Goal: Task Accomplishment & Management: Manage account settings

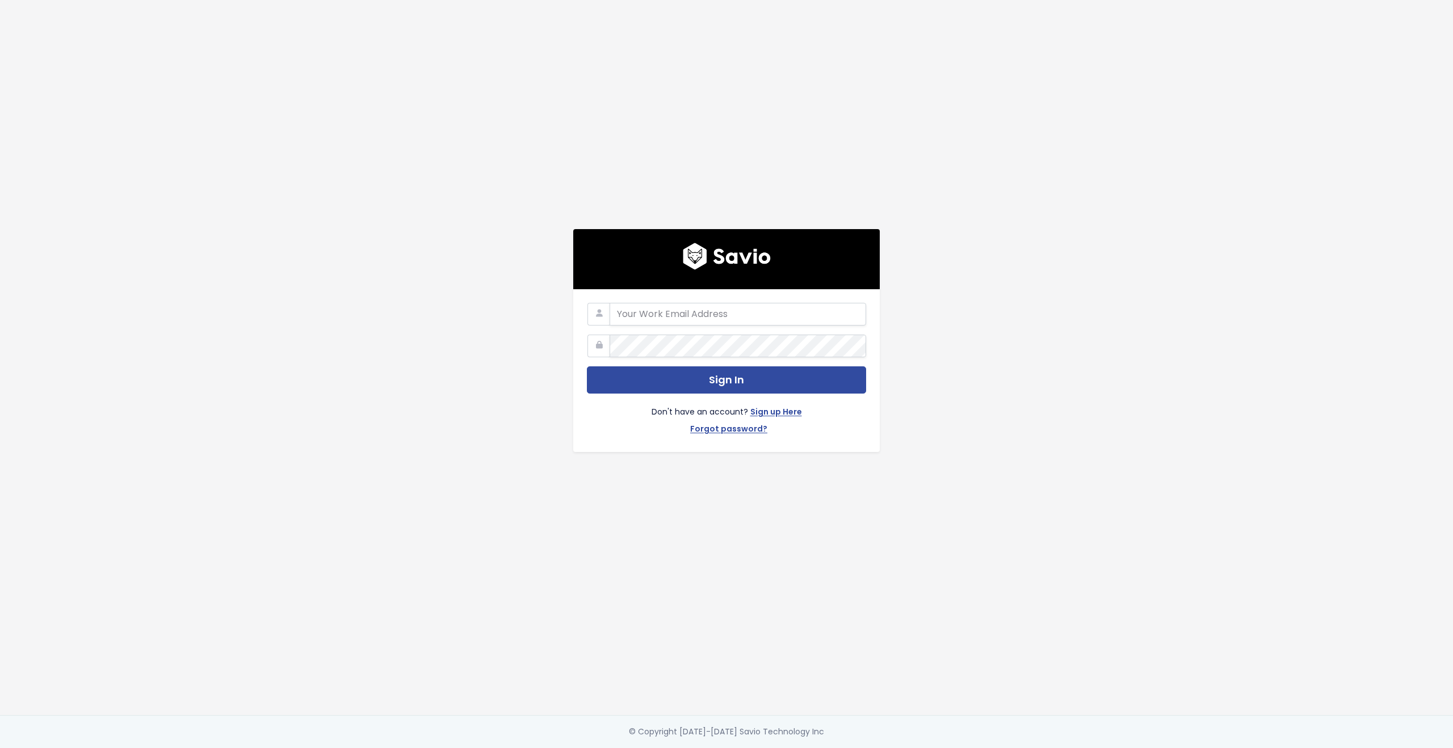
click at [848, 748] on com-1password-button at bounding box center [726, 748] width 1453 height 0
type input "customerservice@hole19golf.com"
click at [505, 355] on div "customerservice@hole19golf.com Sign In Don't have an account? Sign up Here Forg…" at bounding box center [726, 357] width 647 height 715
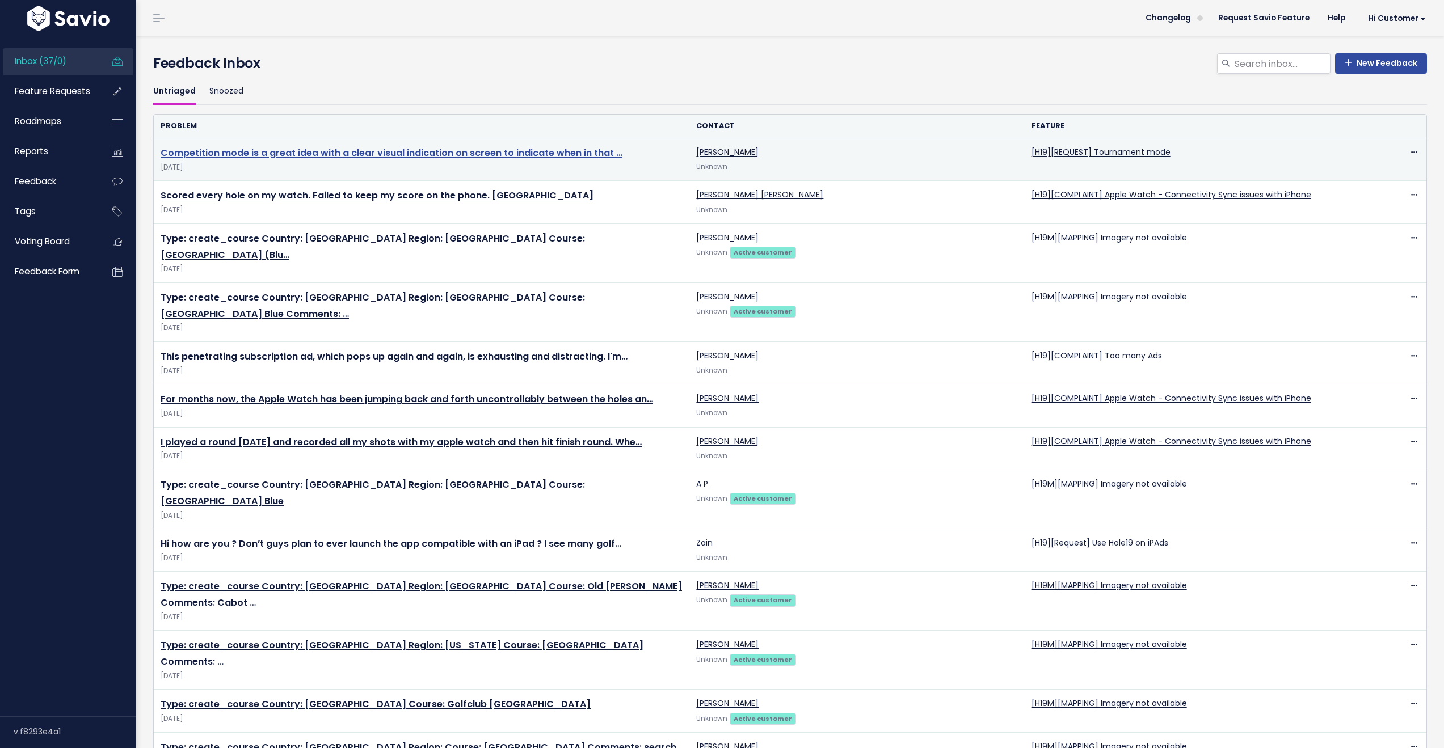
click at [409, 155] on link "Competition mode is a great idea with a clear visual indication on screen to in…" at bounding box center [392, 152] width 462 height 13
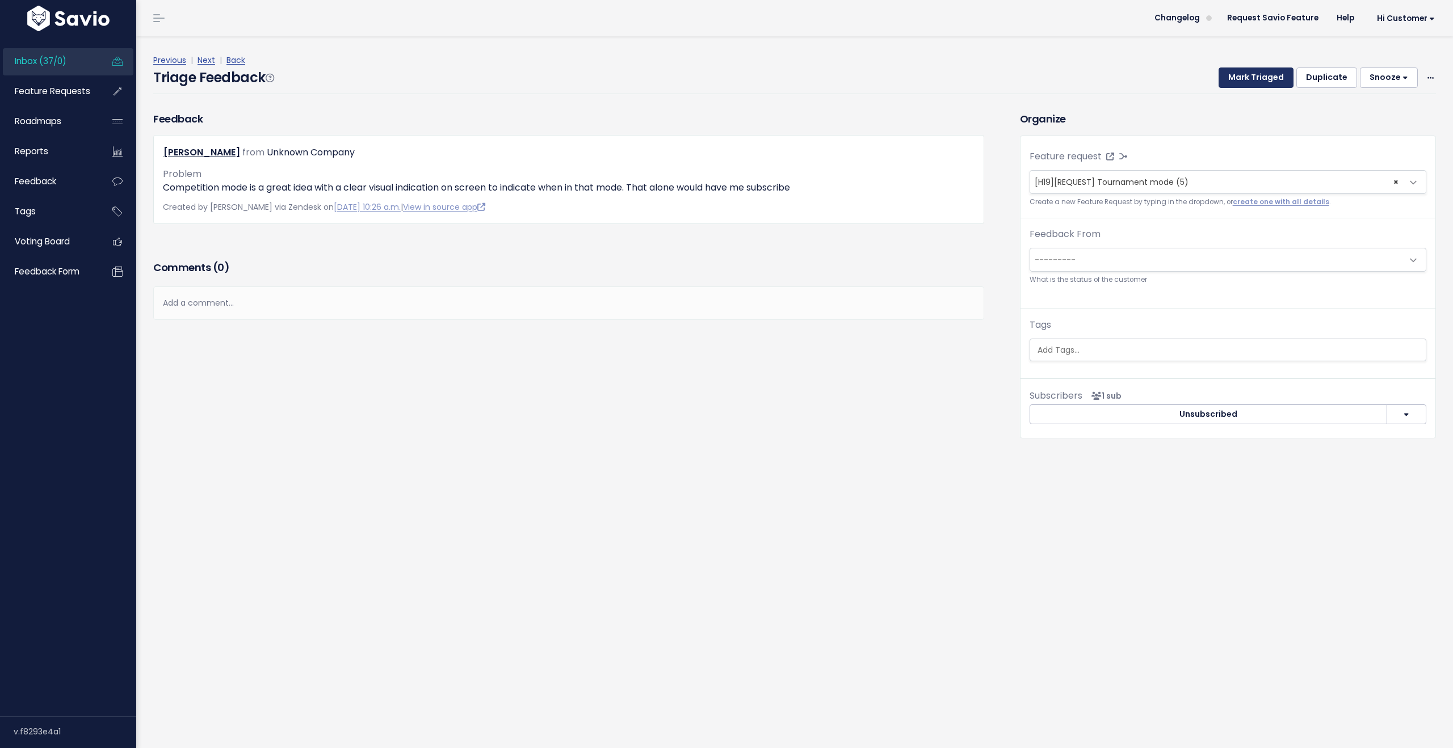
click at [1250, 71] on button "Mark Triaged" at bounding box center [1255, 78] width 75 height 20
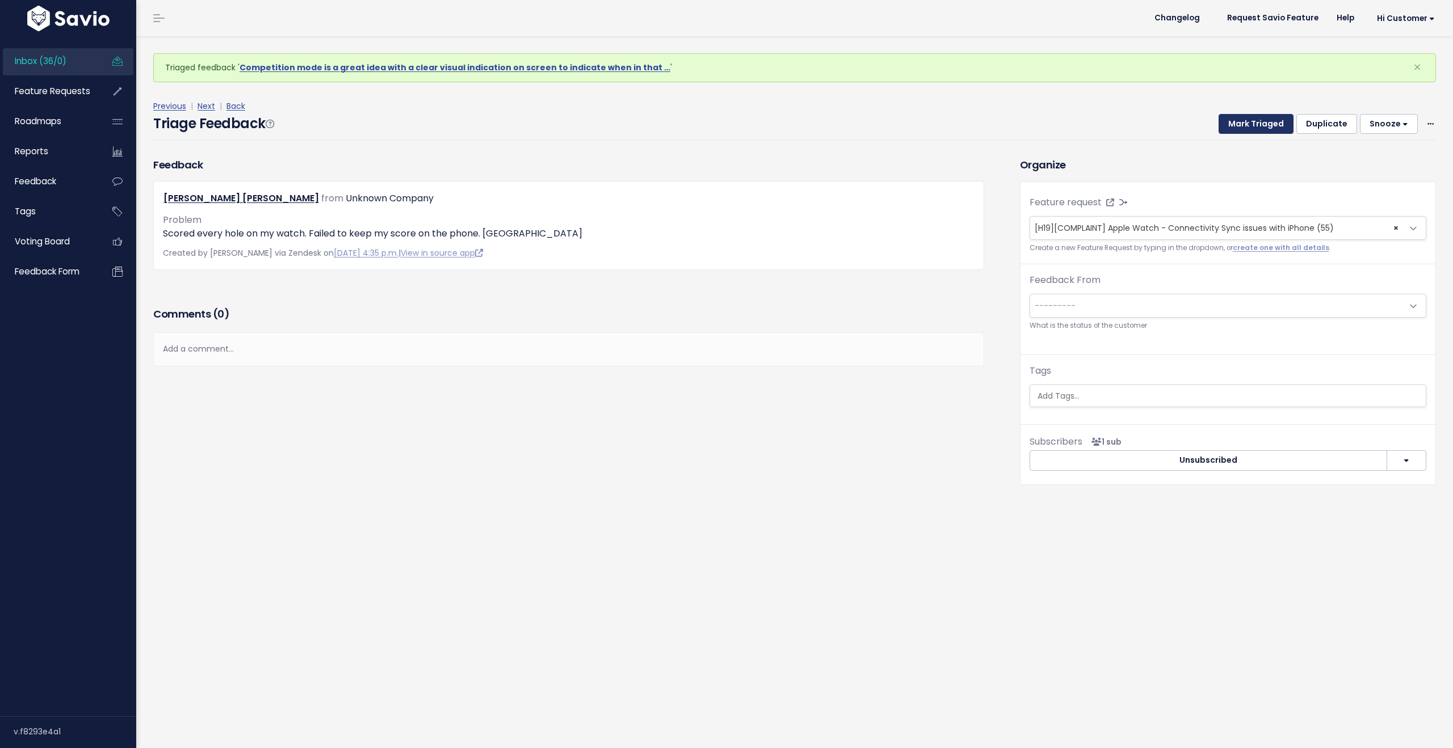
click at [1244, 125] on button "Mark Triaged" at bounding box center [1255, 124] width 75 height 20
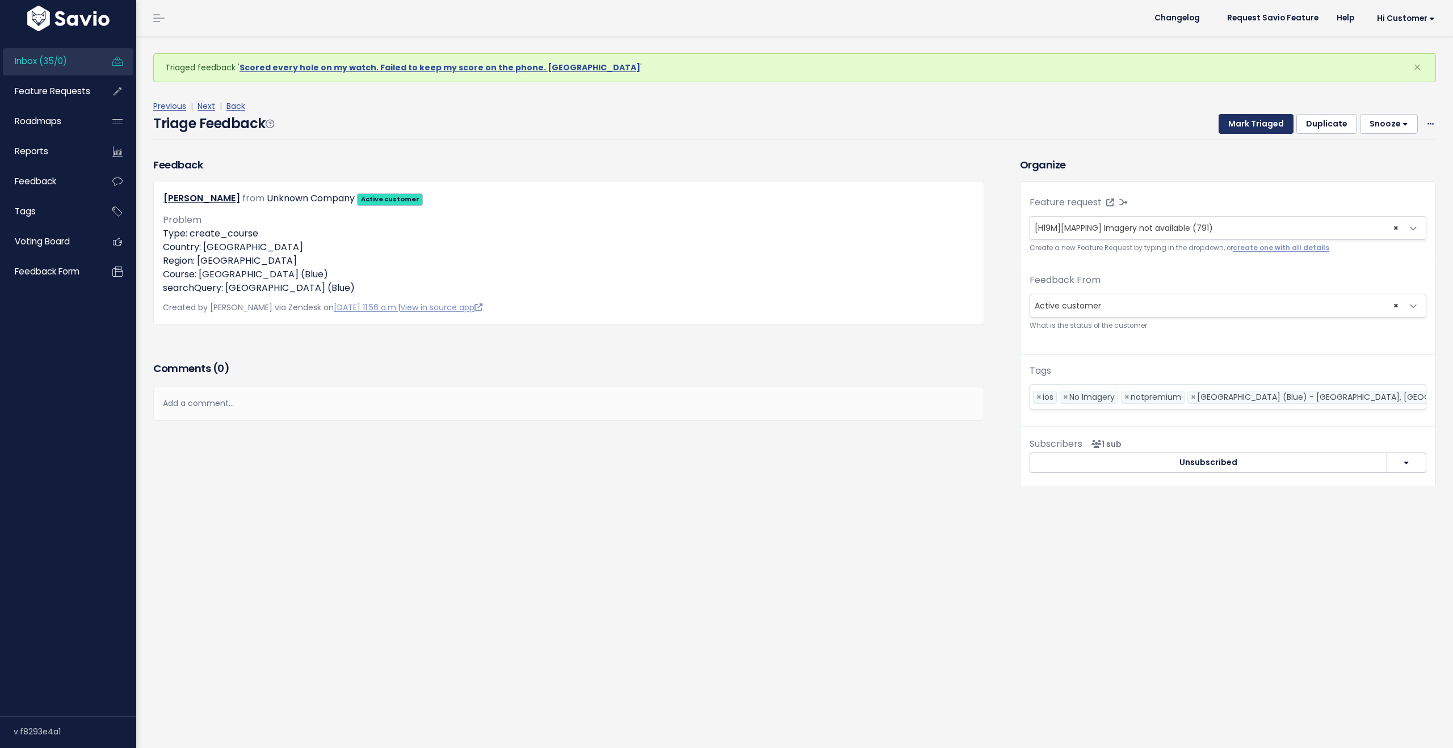
click at [1244, 125] on button "Mark Triaged" at bounding box center [1255, 124] width 75 height 20
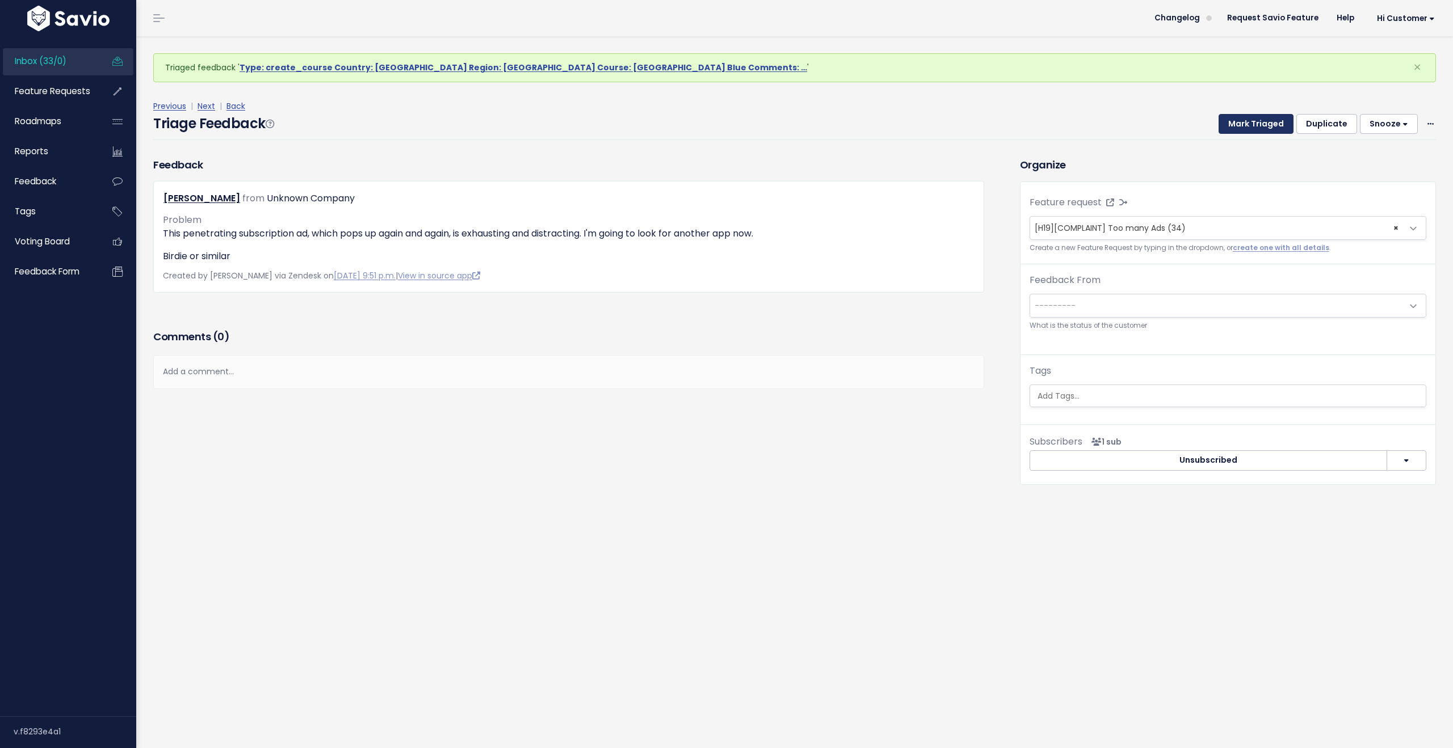
click at [1244, 125] on button "Mark Triaged" at bounding box center [1255, 124] width 75 height 20
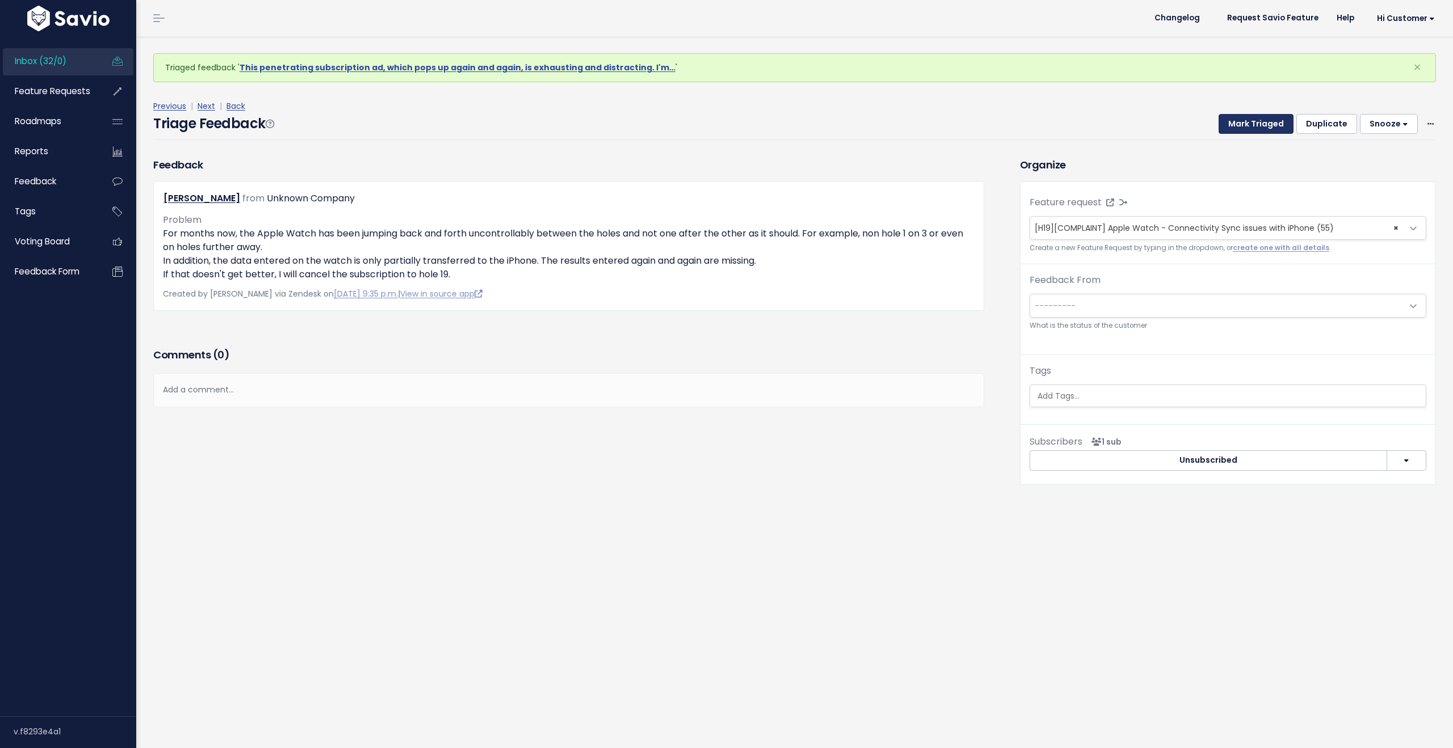
click at [1244, 125] on button "Mark Triaged" at bounding box center [1255, 124] width 75 height 20
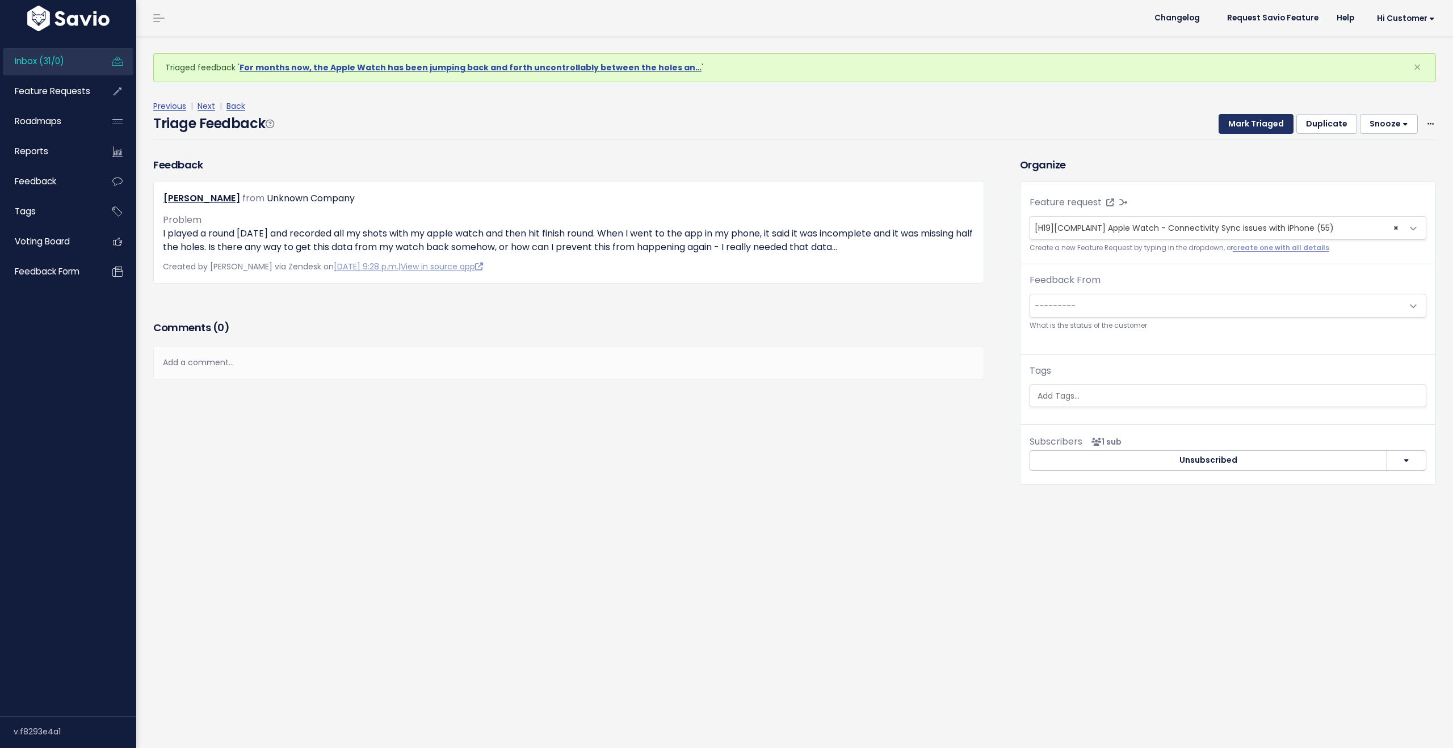
click at [1244, 125] on button "Mark Triaged" at bounding box center [1255, 124] width 75 height 20
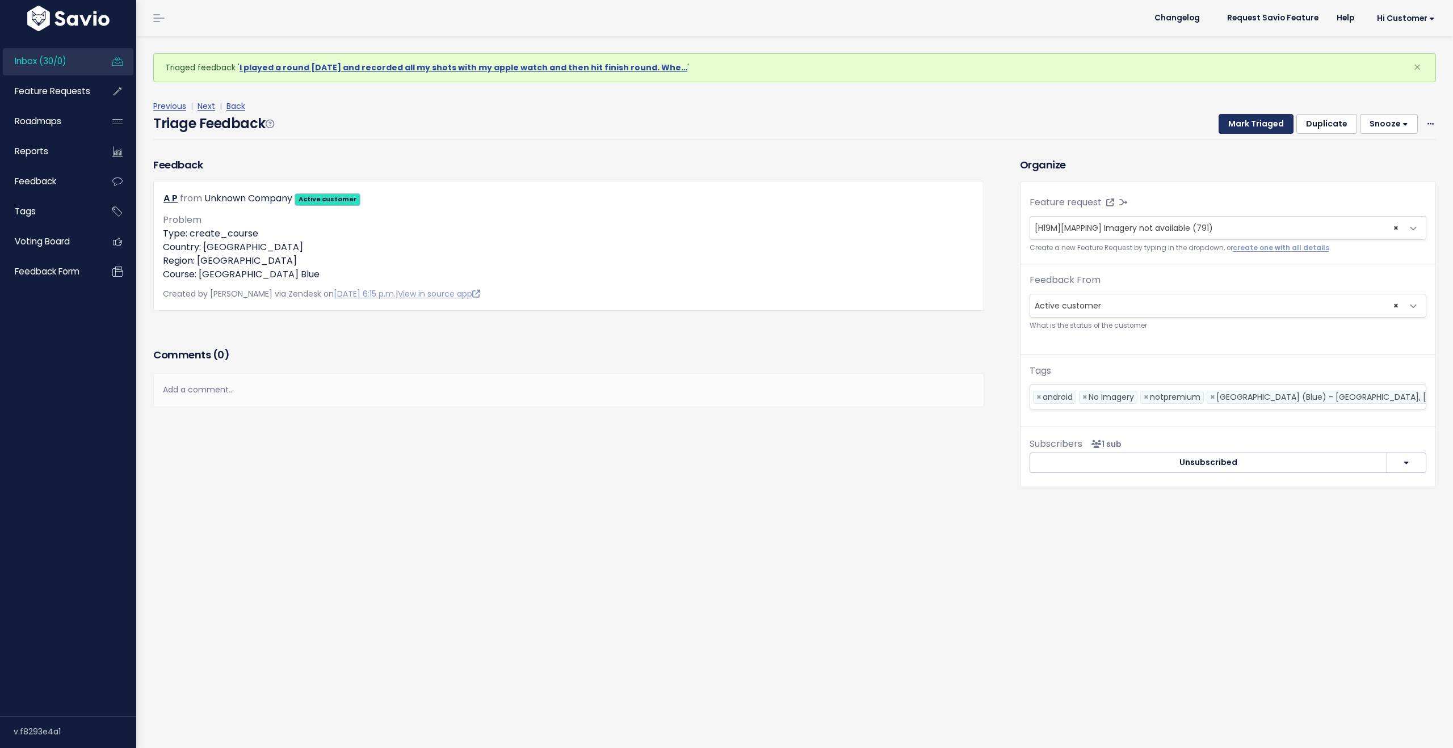
click at [1244, 125] on button "Mark Triaged" at bounding box center [1255, 124] width 75 height 20
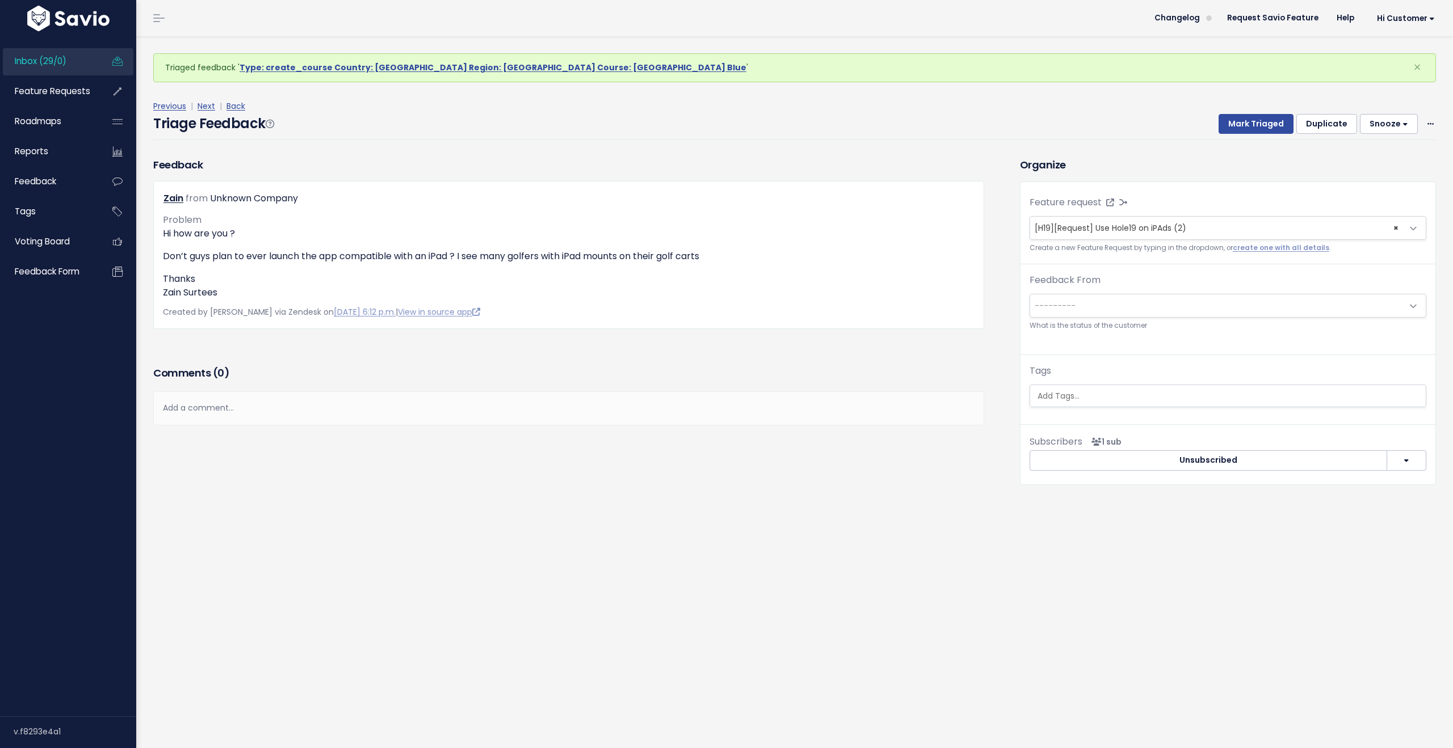
click at [70, 61] on link "Inbox (29/0)" at bounding box center [48, 61] width 91 height 26
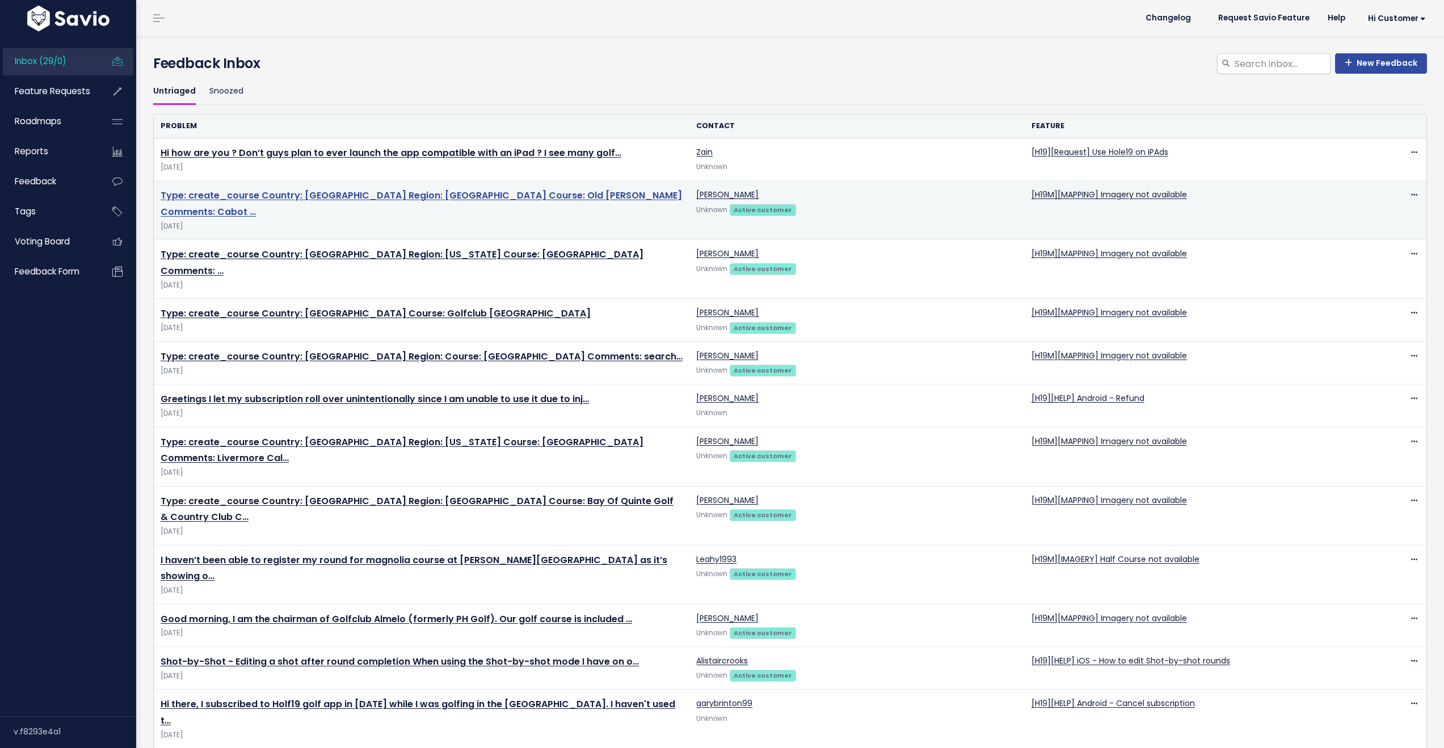
click at [428, 195] on link "Type: create_course Country: [GEOGRAPHIC_DATA] Region: [GEOGRAPHIC_DATA] Course…" at bounding box center [421, 204] width 521 height 30
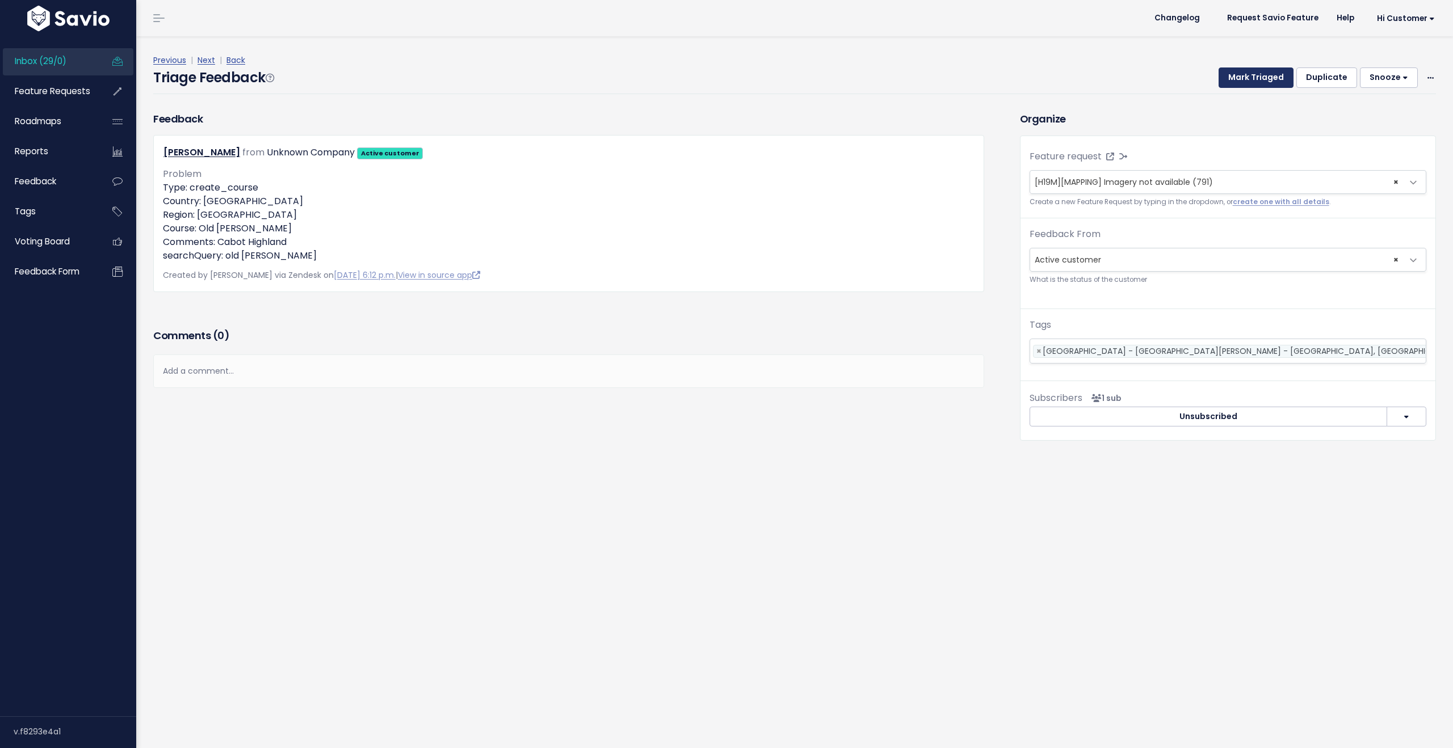
click at [1235, 74] on button "Mark Triaged" at bounding box center [1255, 78] width 75 height 20
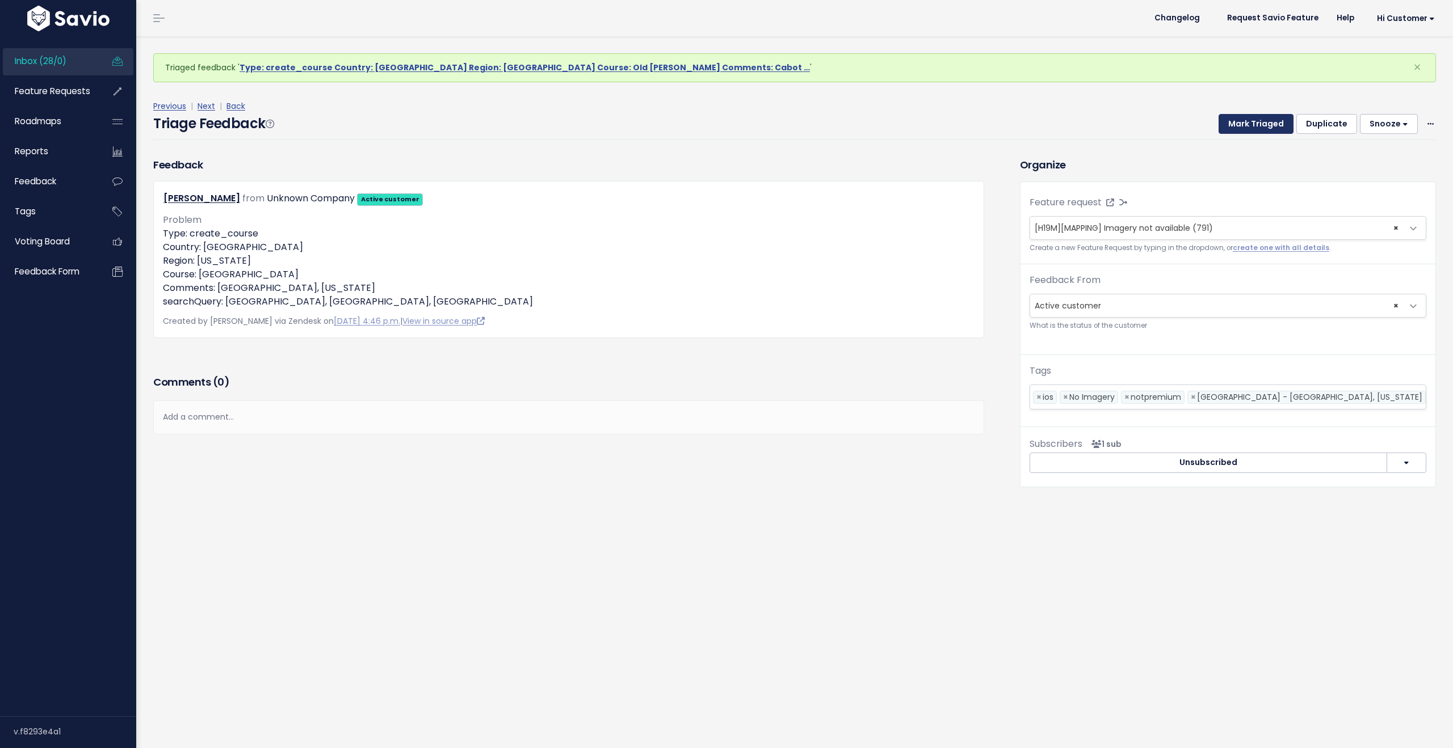
click at [1243, 126] on button "Mark Triaged" at bounding box center [1255, 124] width 75 height 20
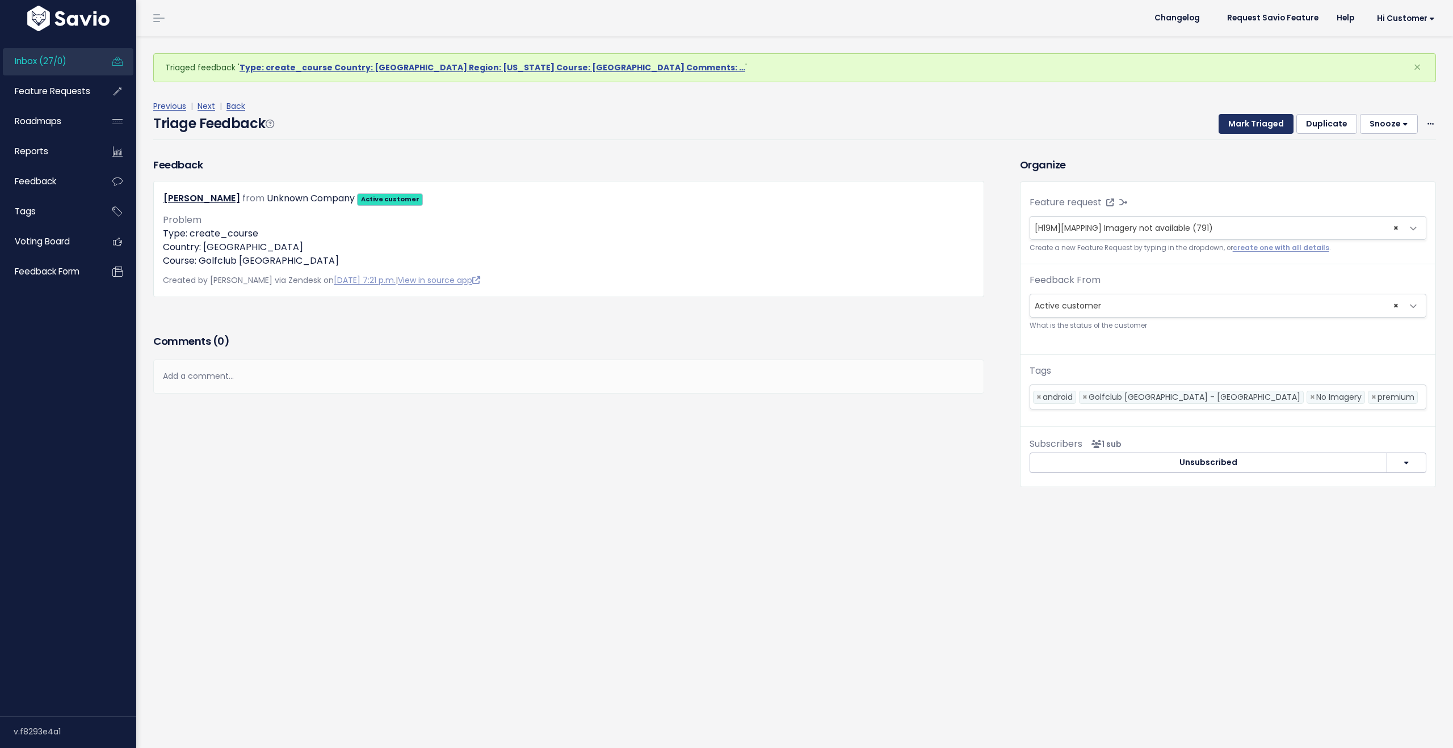
click at [1240, 126] on button "Mark Triaged" at bounding box center [1255, 124] width 75 height 20
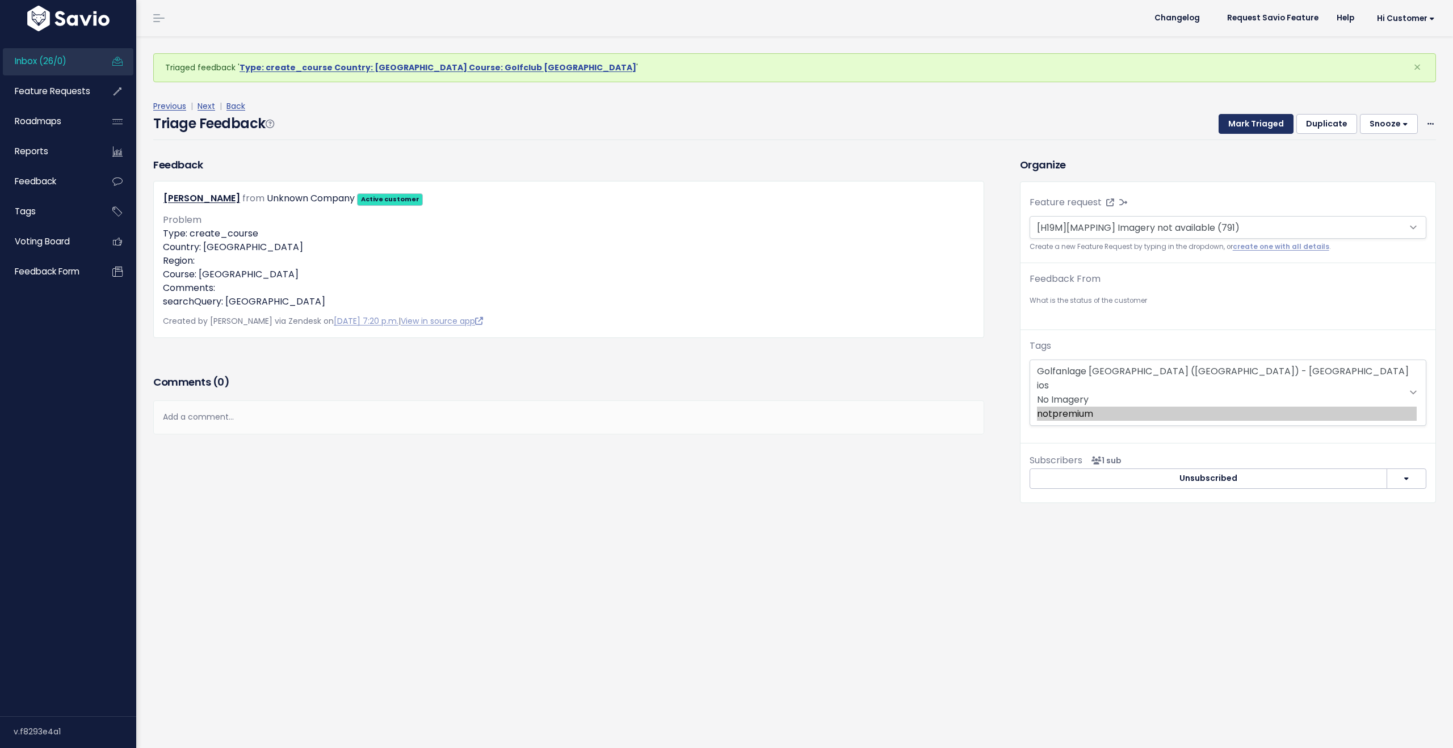
click at [1240, 126] on button "Mark Triaged" at bounding box center [1255, 124] width 75 height 20
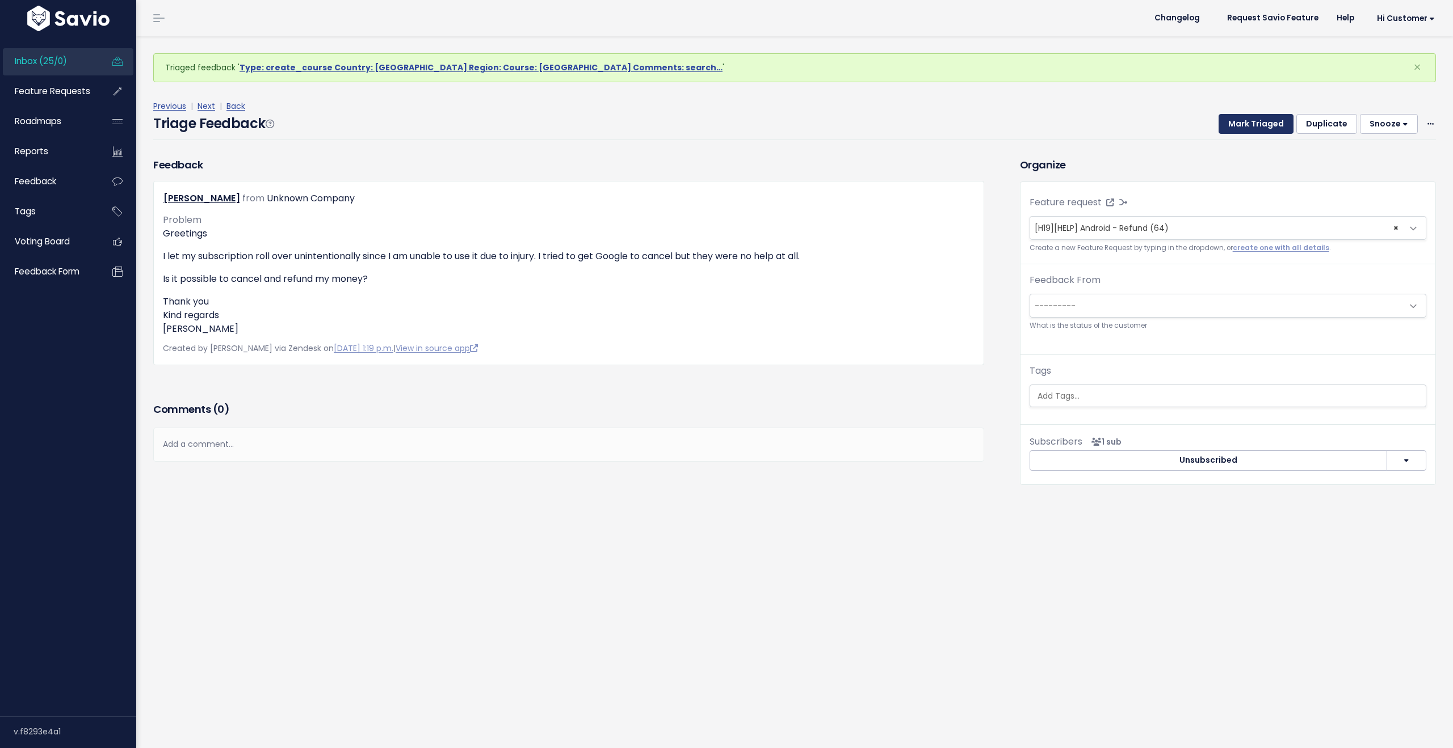
click at [1240, 126] on button "Mark Triaged" at bounding box center [1255, 124] width 75 height 20
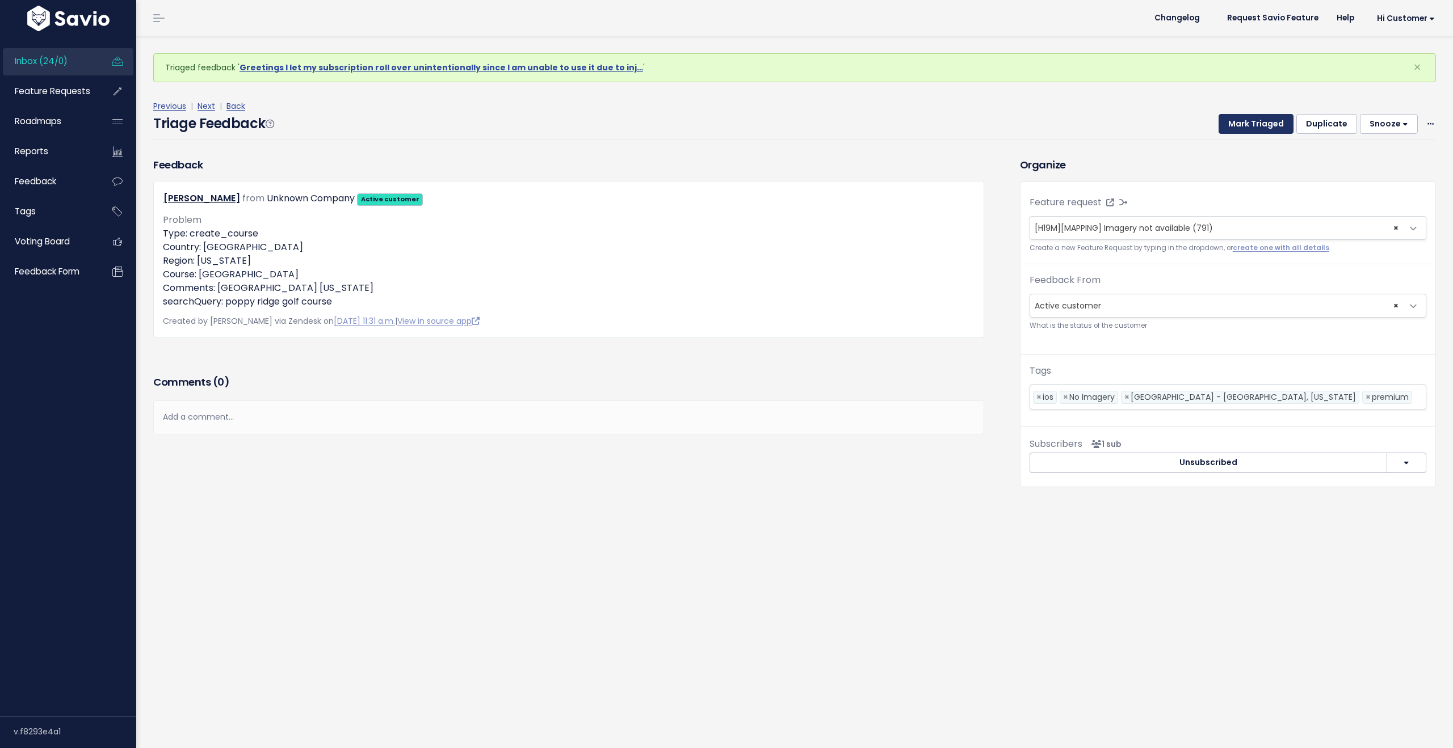
click at [1240, 126] on button "Mark Triaged" at bounding box center [1255, 124] width 75 height 20
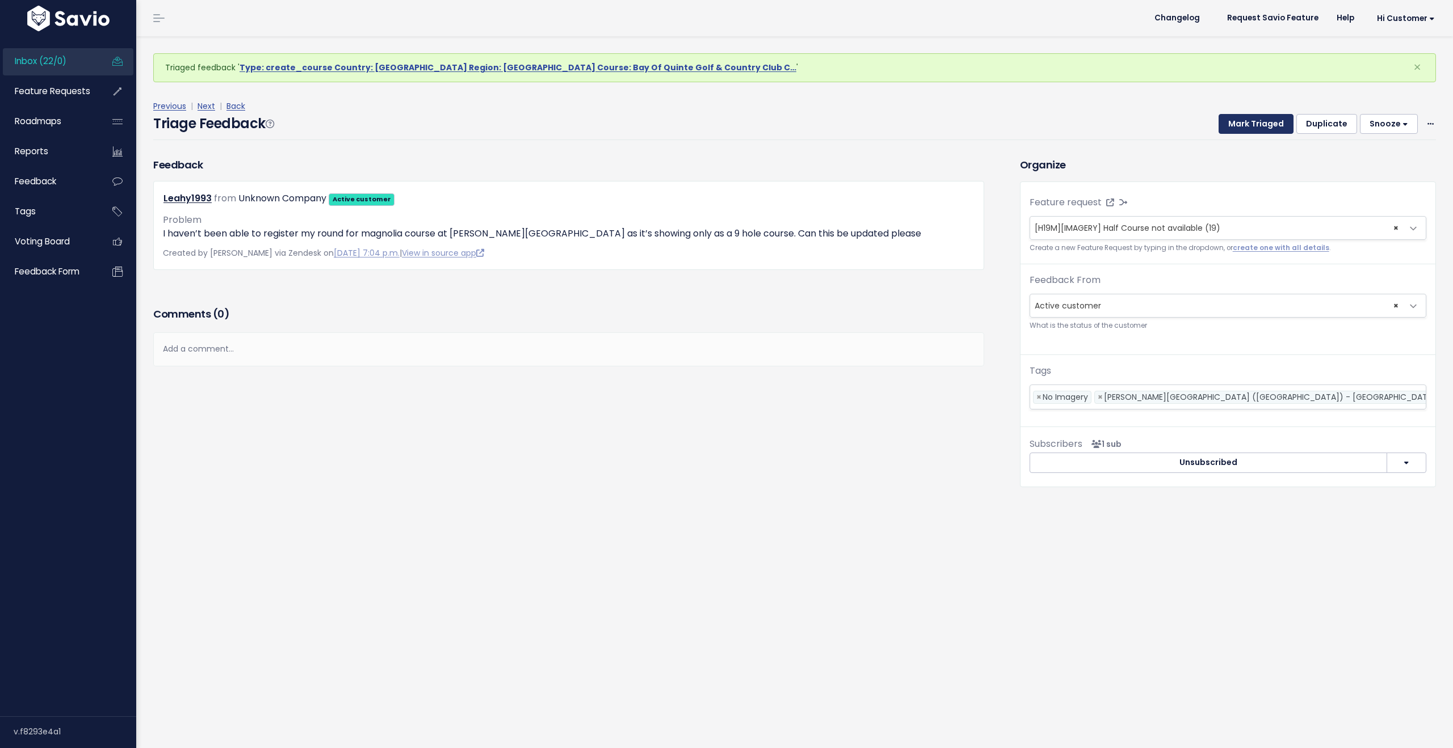
click at [1240, 126] on button "Mark Triaged" at bounding box center [1255, 124] width 75 height 20
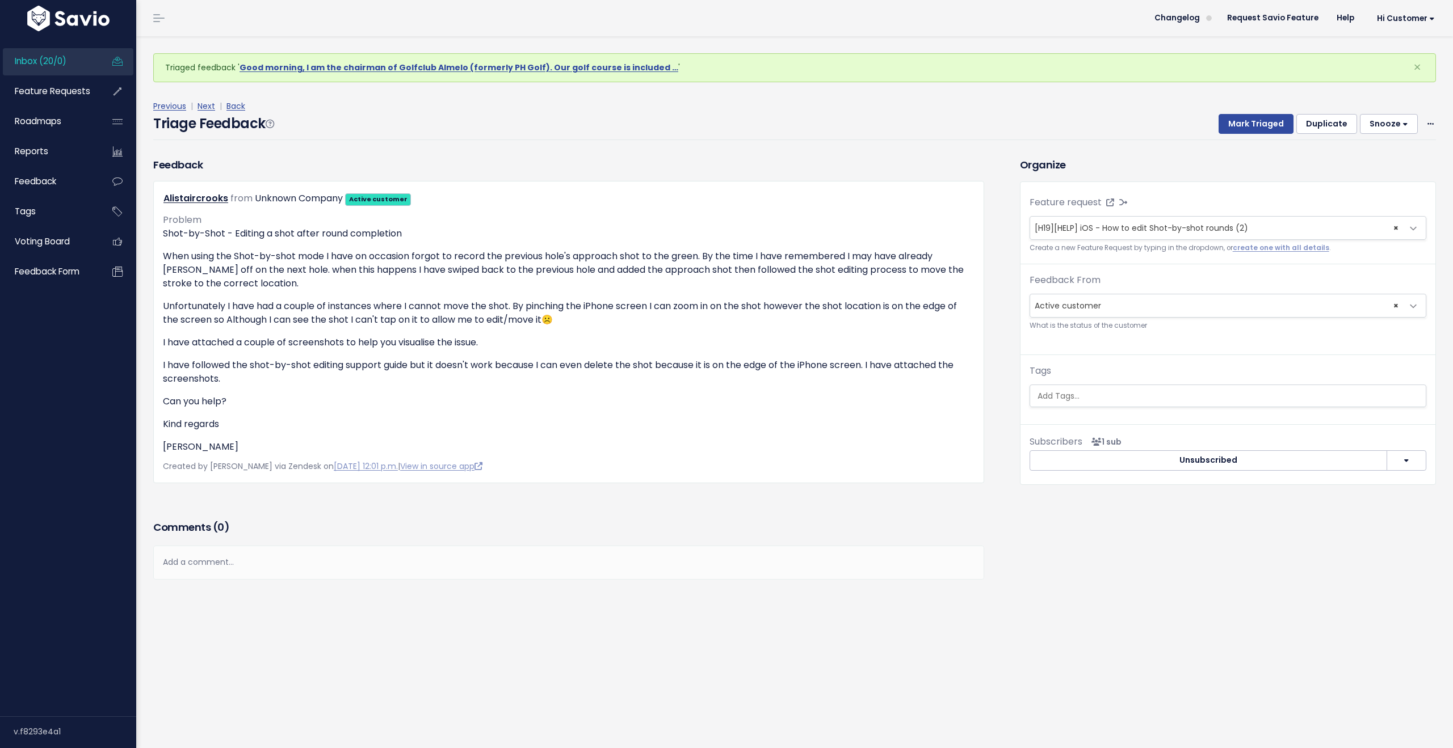
click at [59, 60] on span "Inbox (20/0)" at bounding box center [41, 61] width 52 height 12
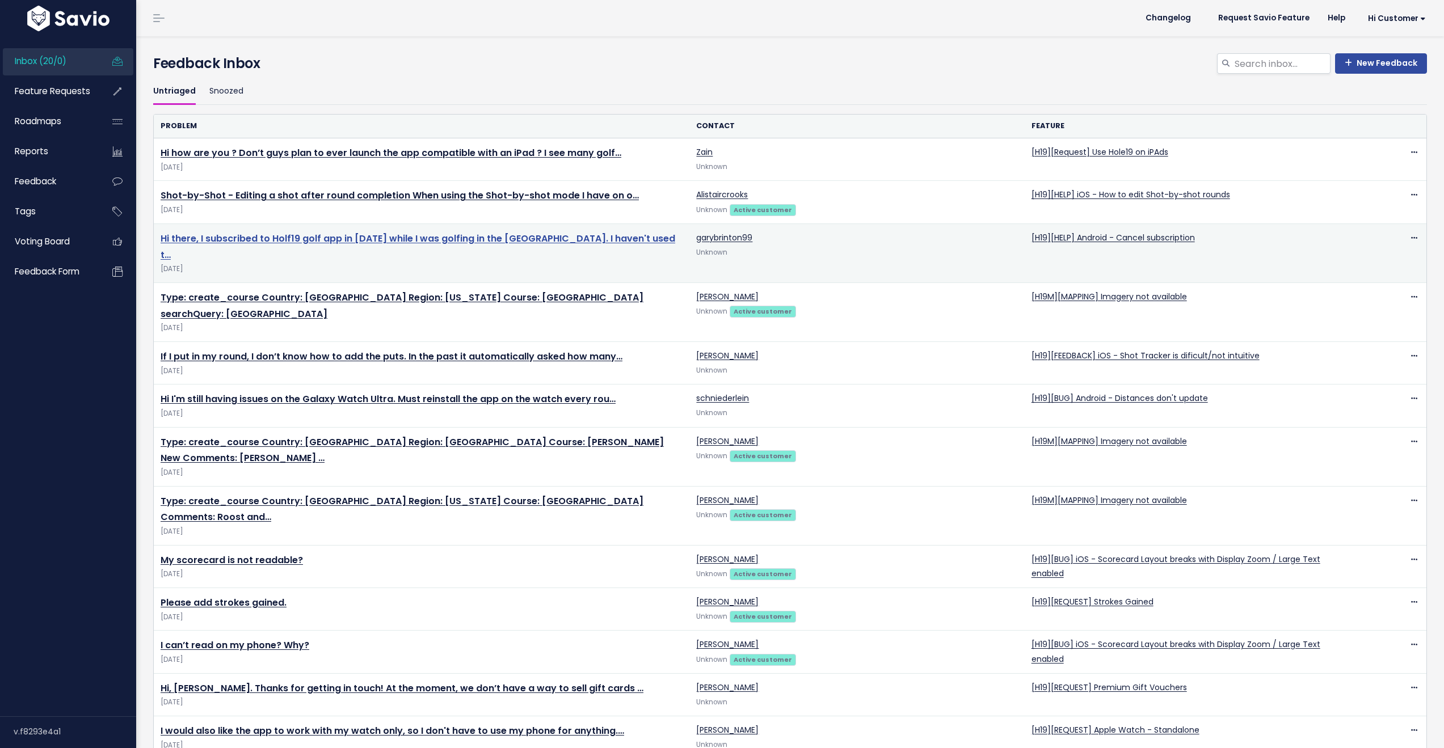
click at [499, 239] on link "Hi there, I subscribed to Holf19 golf app in 2023 while I was golfing in the US…" at bounding box center [418, 247] width 515 height 30
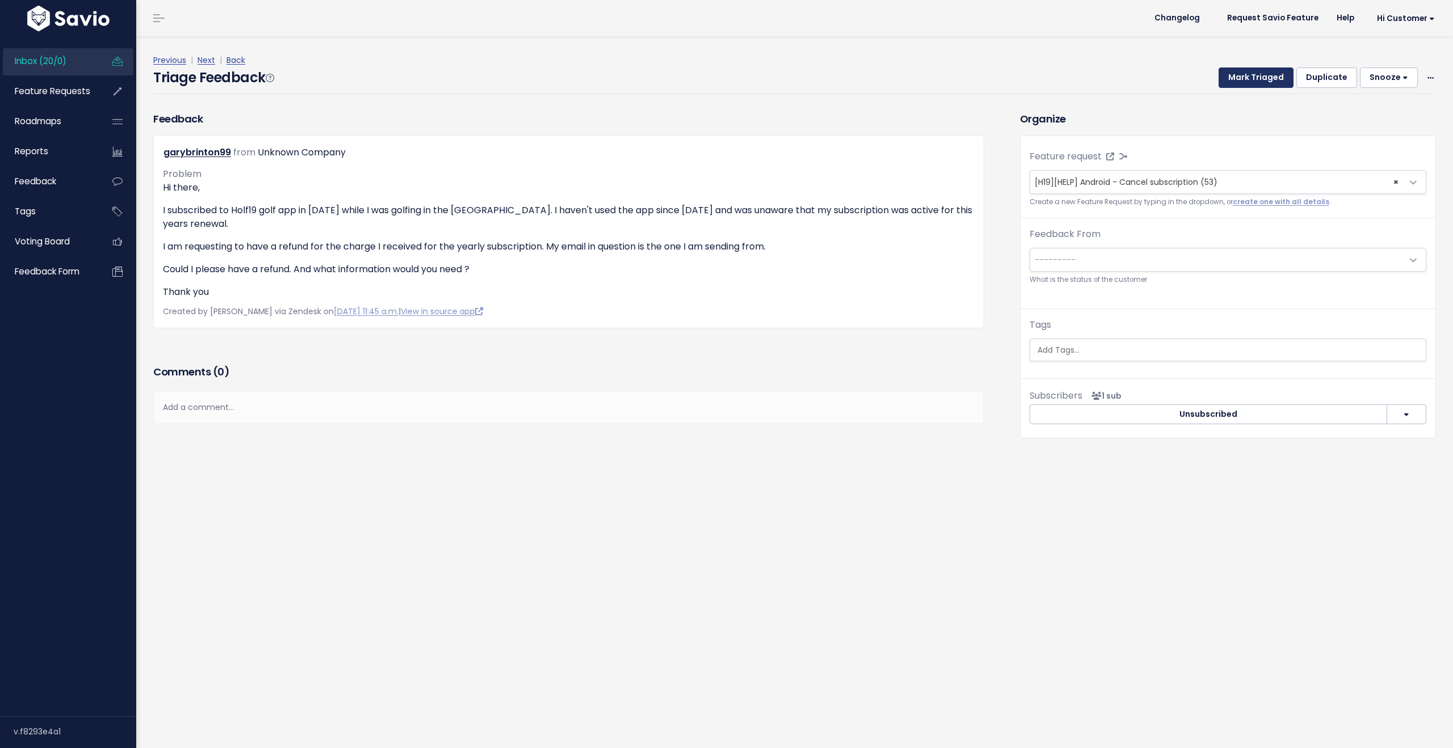
click at [1235, 69] on button "Mark Triaged" at bounding box center [1255, 78] width 75 height 20
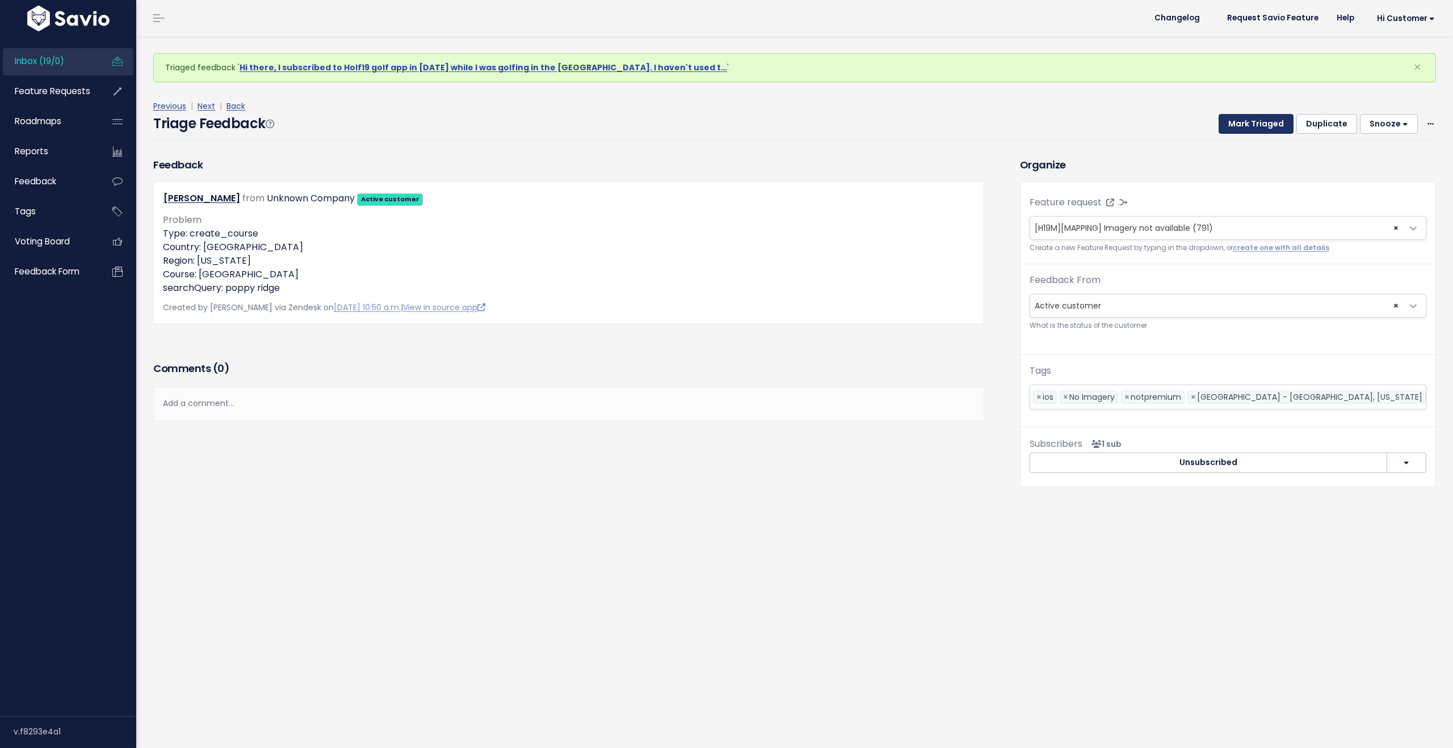
click at [1238, 121] on button "Mark Triaged" at bounding box center [1255, 124] width 75 height 20
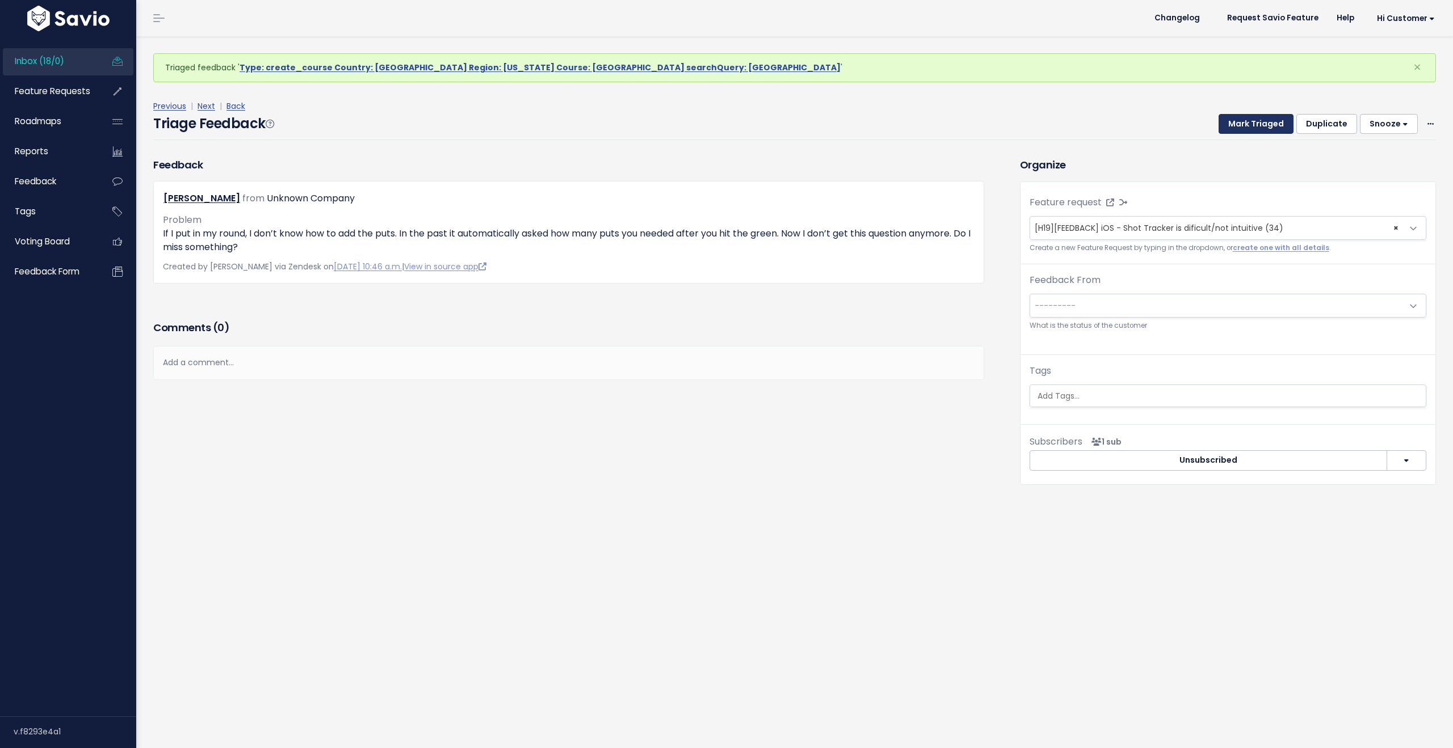
click at [1238, 121] on button "Mark Triaged" at bounding box center [1255, 124] width 75 height 20
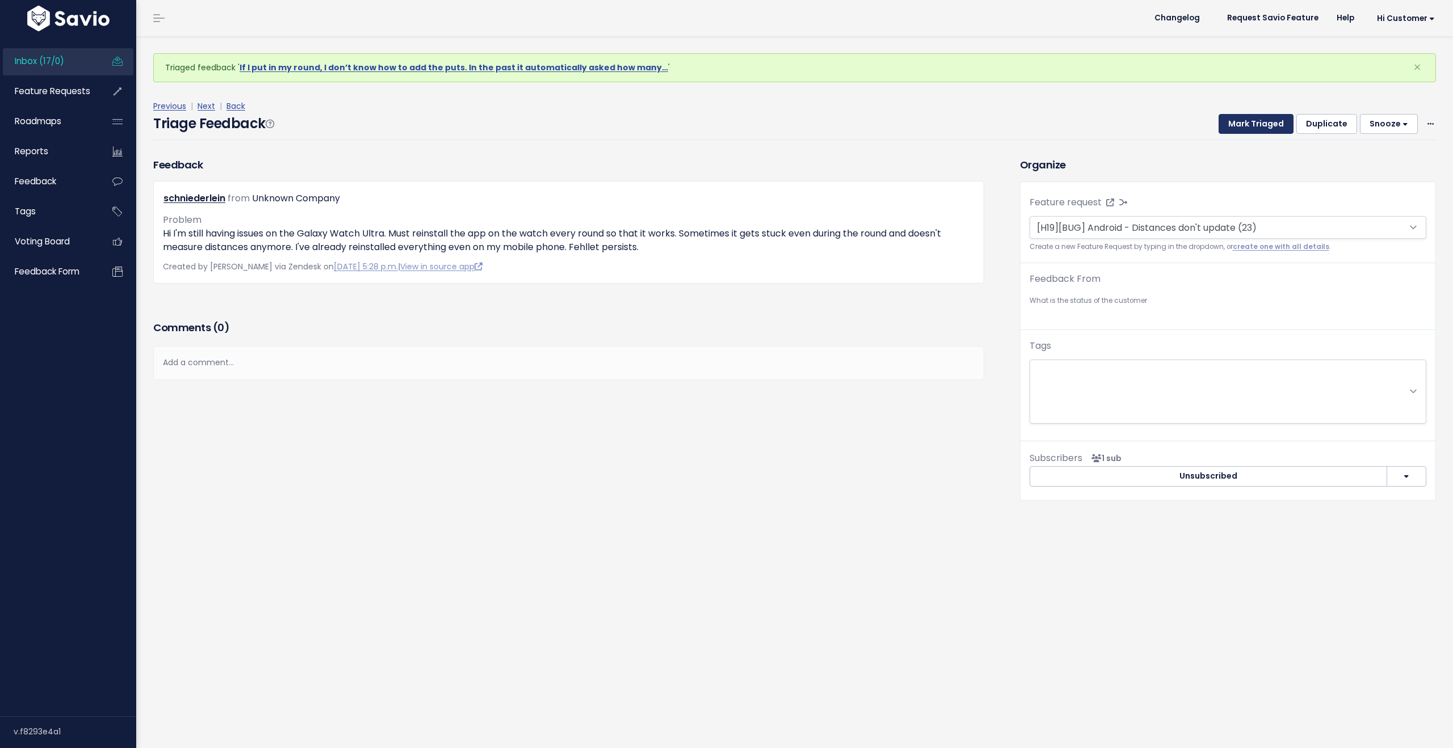
click at [1238, 121] on button "Mark Triaged" at bounding box center [1255, 124] width 75 height 20
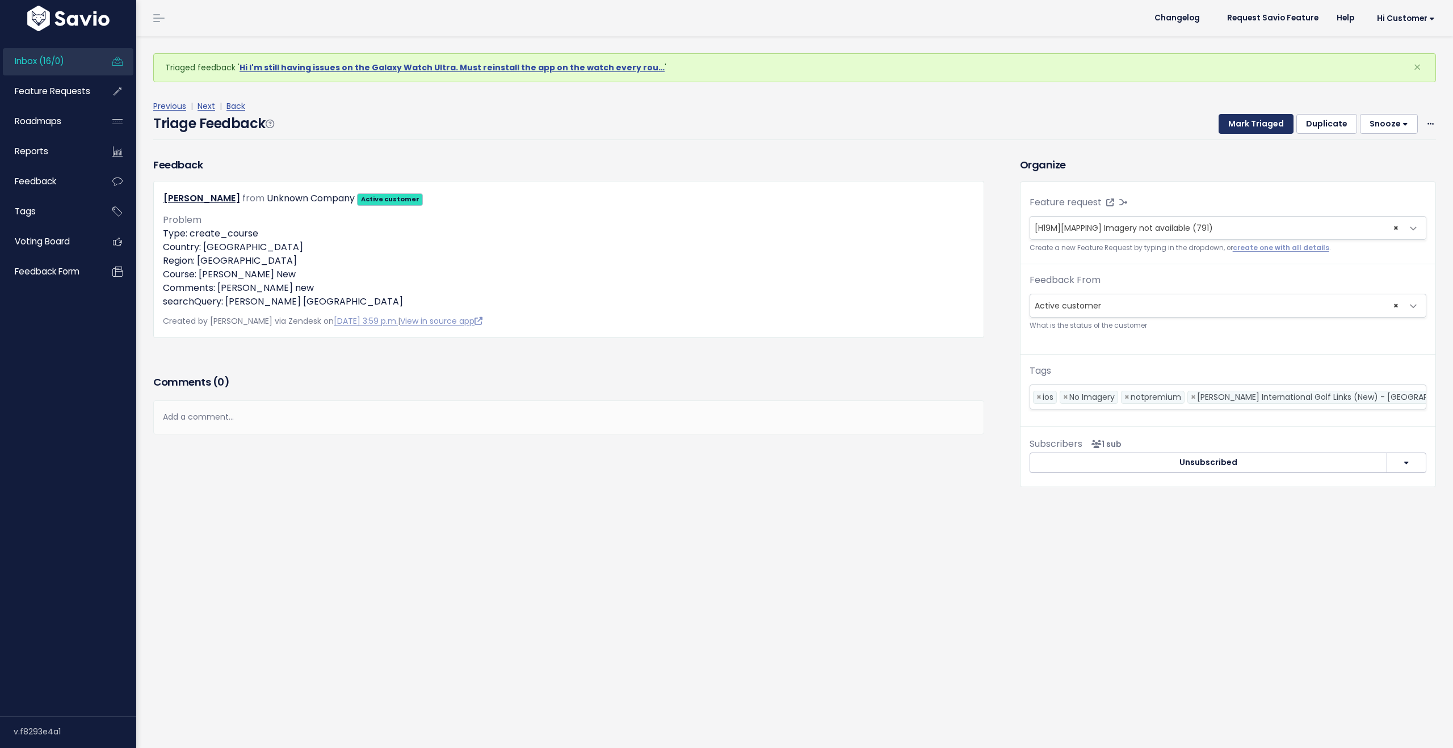
click at [1238, 121] on button "Mark Triaged" at bounding box center [1255, 124] width 75 height 20
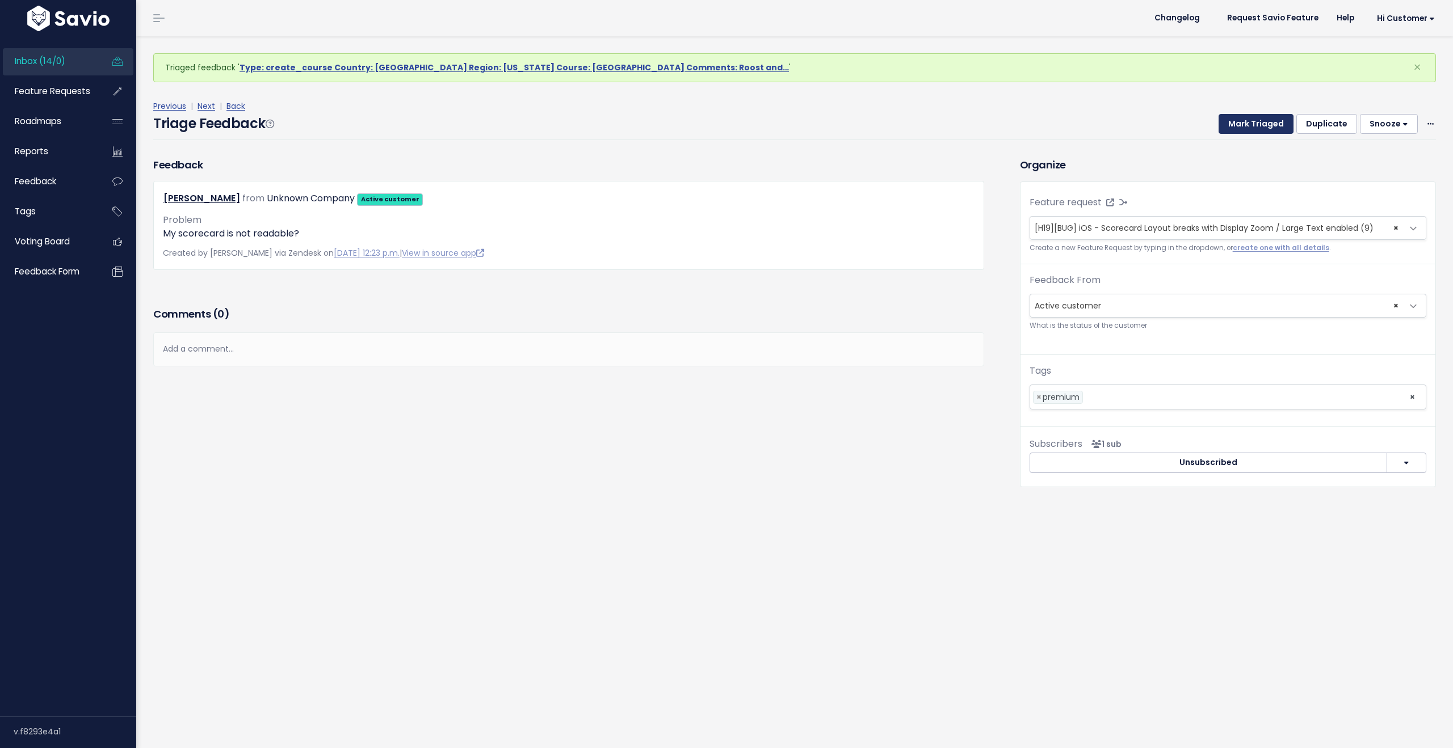
click at [1238, 121] on button "Mark Triaged" at bounding box center [1255, 124] width 75 height 20
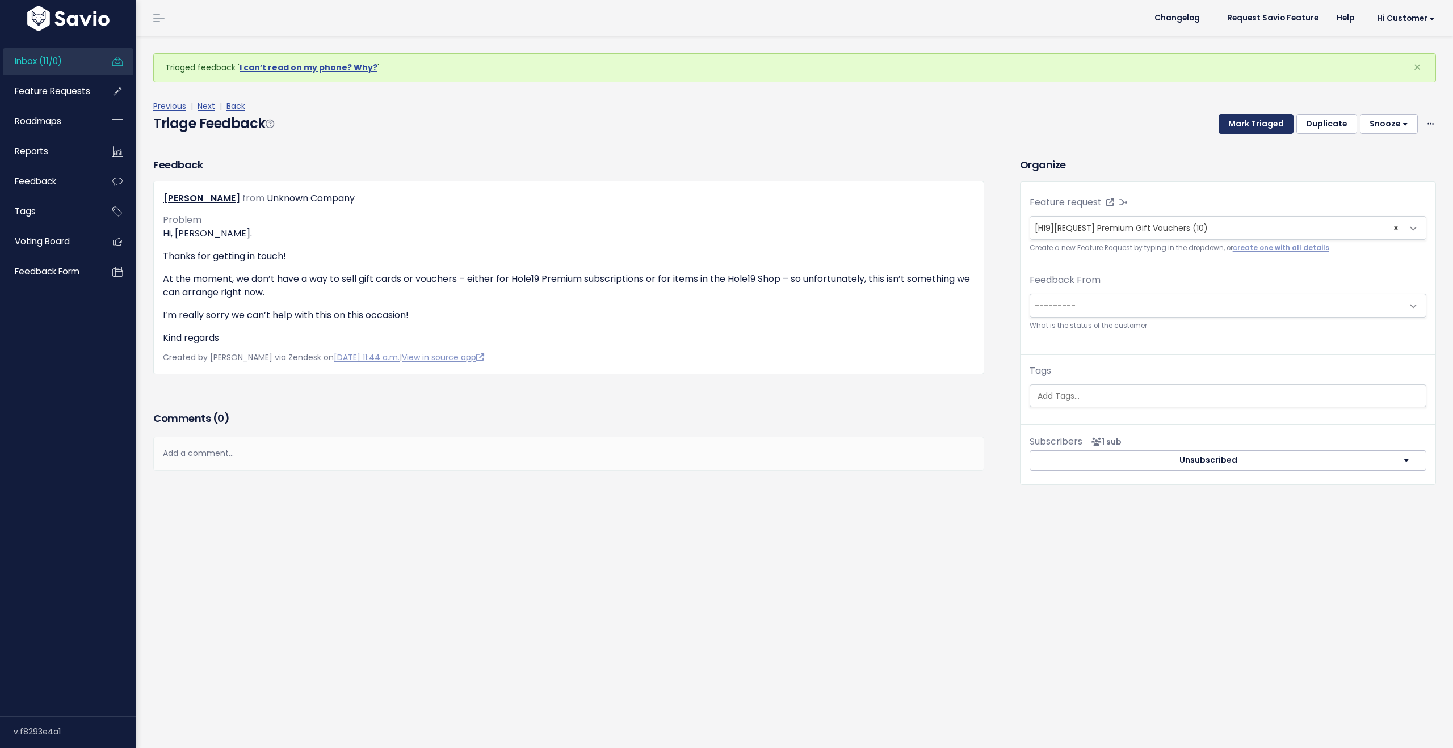
click at [1238, 121] on button "Mark Triaged" at bounding box center [1255, 124] width 75 height 20
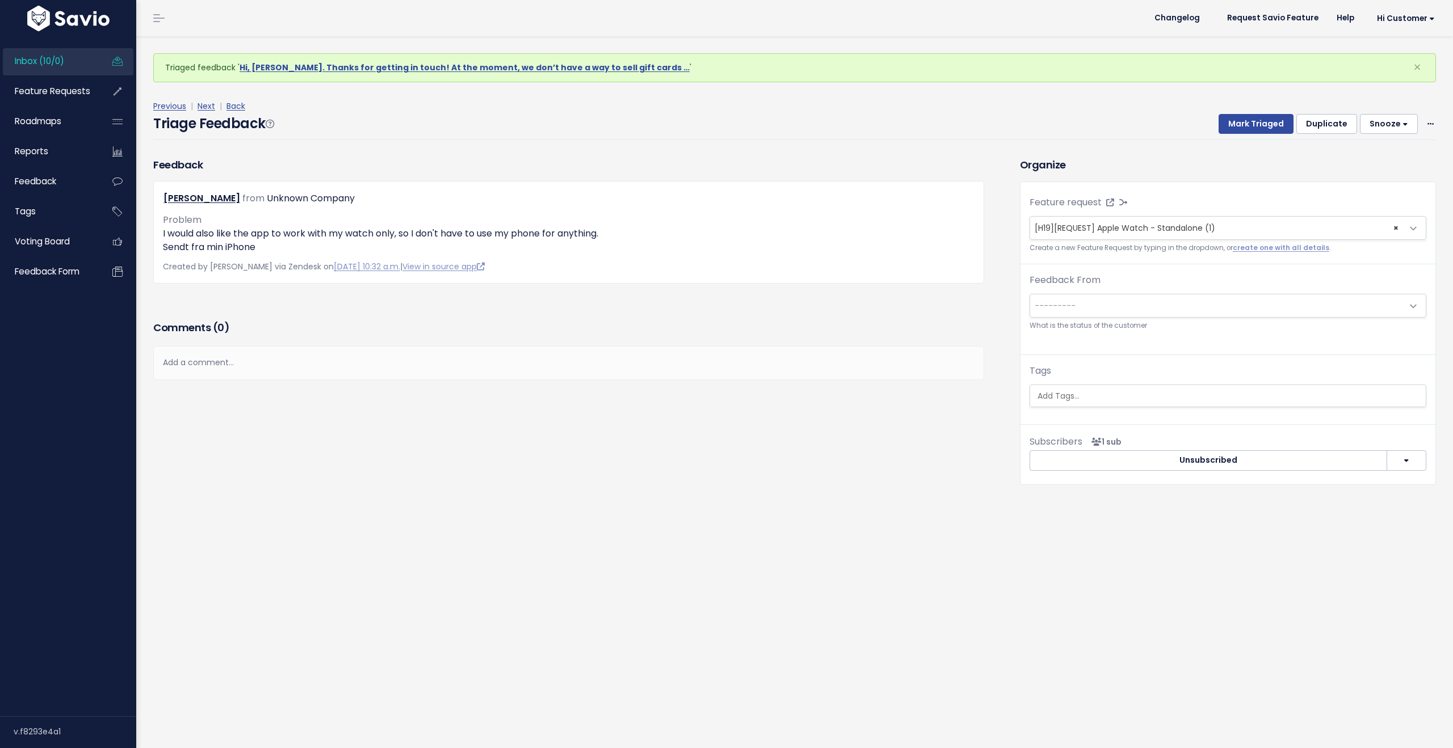
click at [60, 63] on span "Inbox (10/0)" at bounding box center [39, 61] width 49 height 12
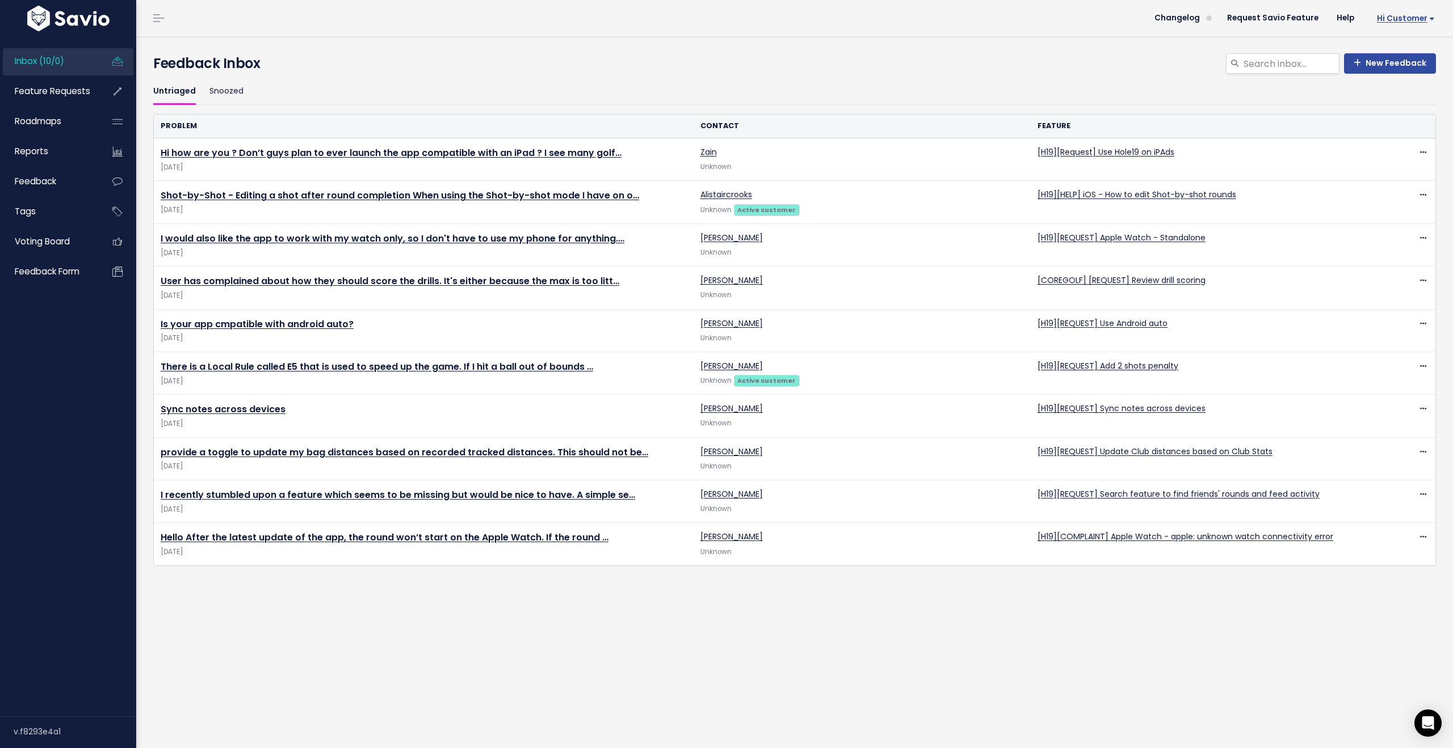
click at [1392, 21] on span "Hi Customer" at bounding box center [1405, 18] width 58 height 9
click at [1386, 176] on link "Logout" at bounding box center [1396, 184] width 83 height 22
